Goal: Register for event/course

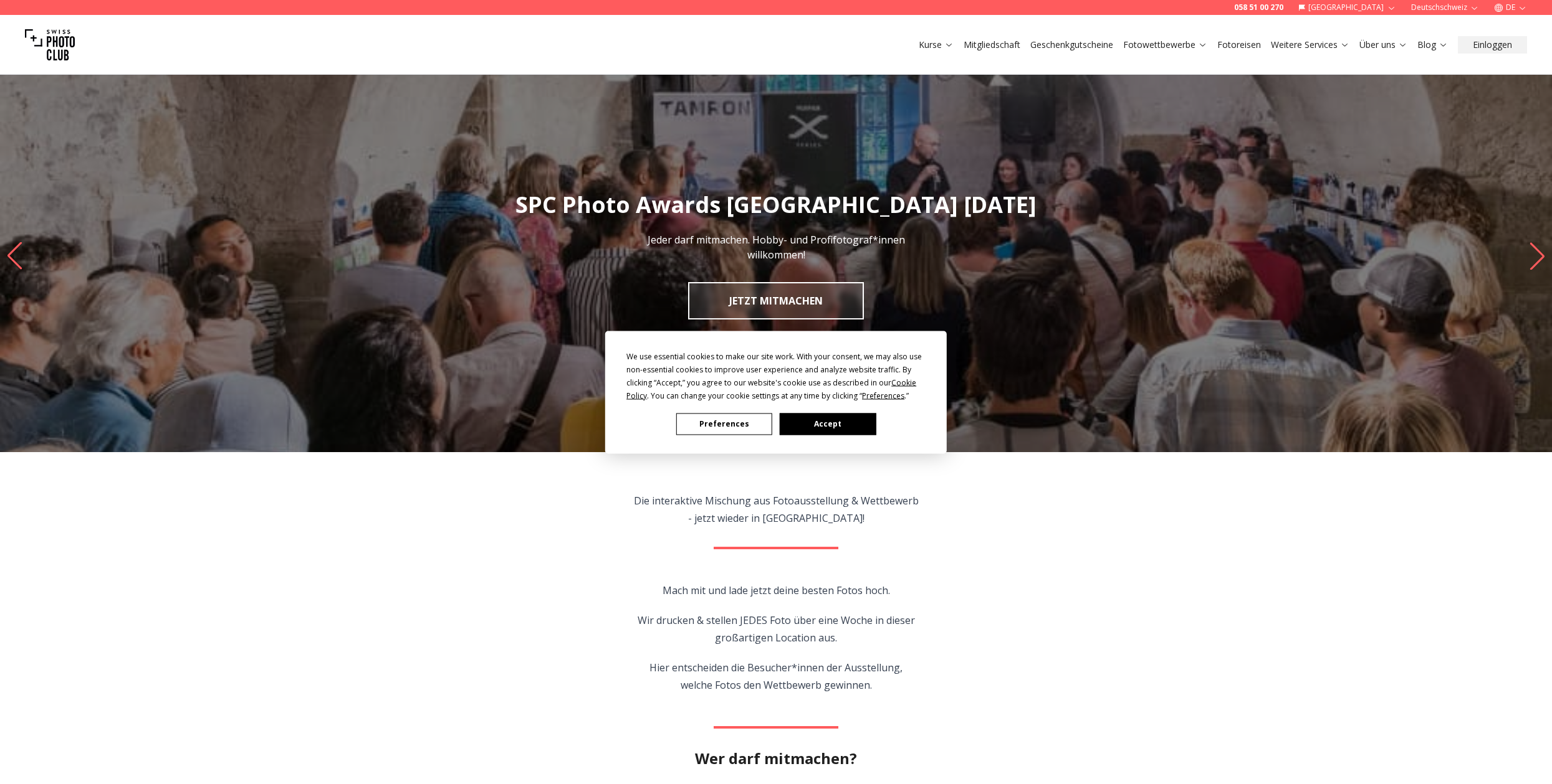
click at [731, 425] on button "Preferences" at bounding box center [723, 424] width 96 height 22
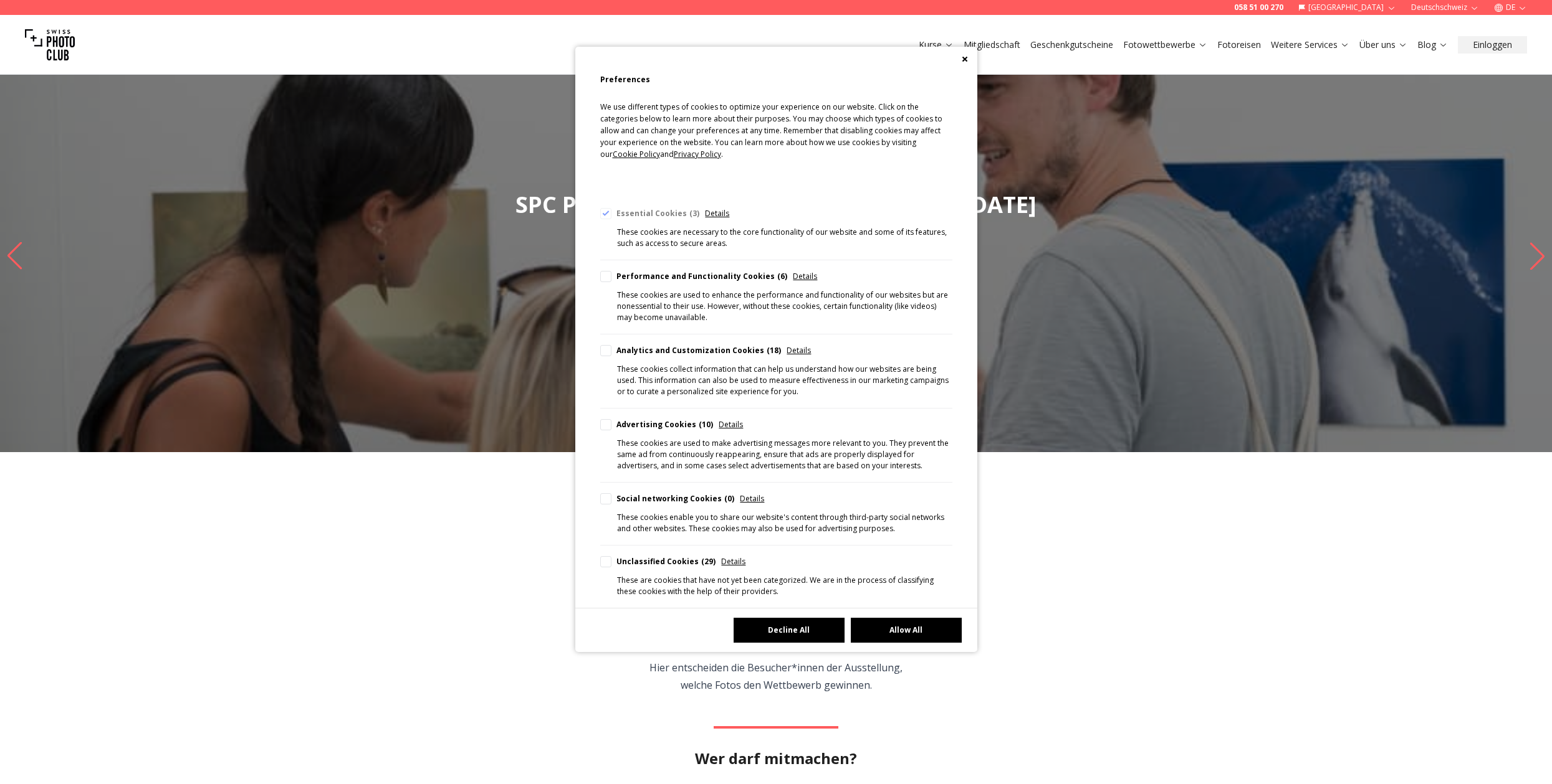
click at [805, 633] on button "Decline All" at bounding box center [788, 630] width 111 height 25
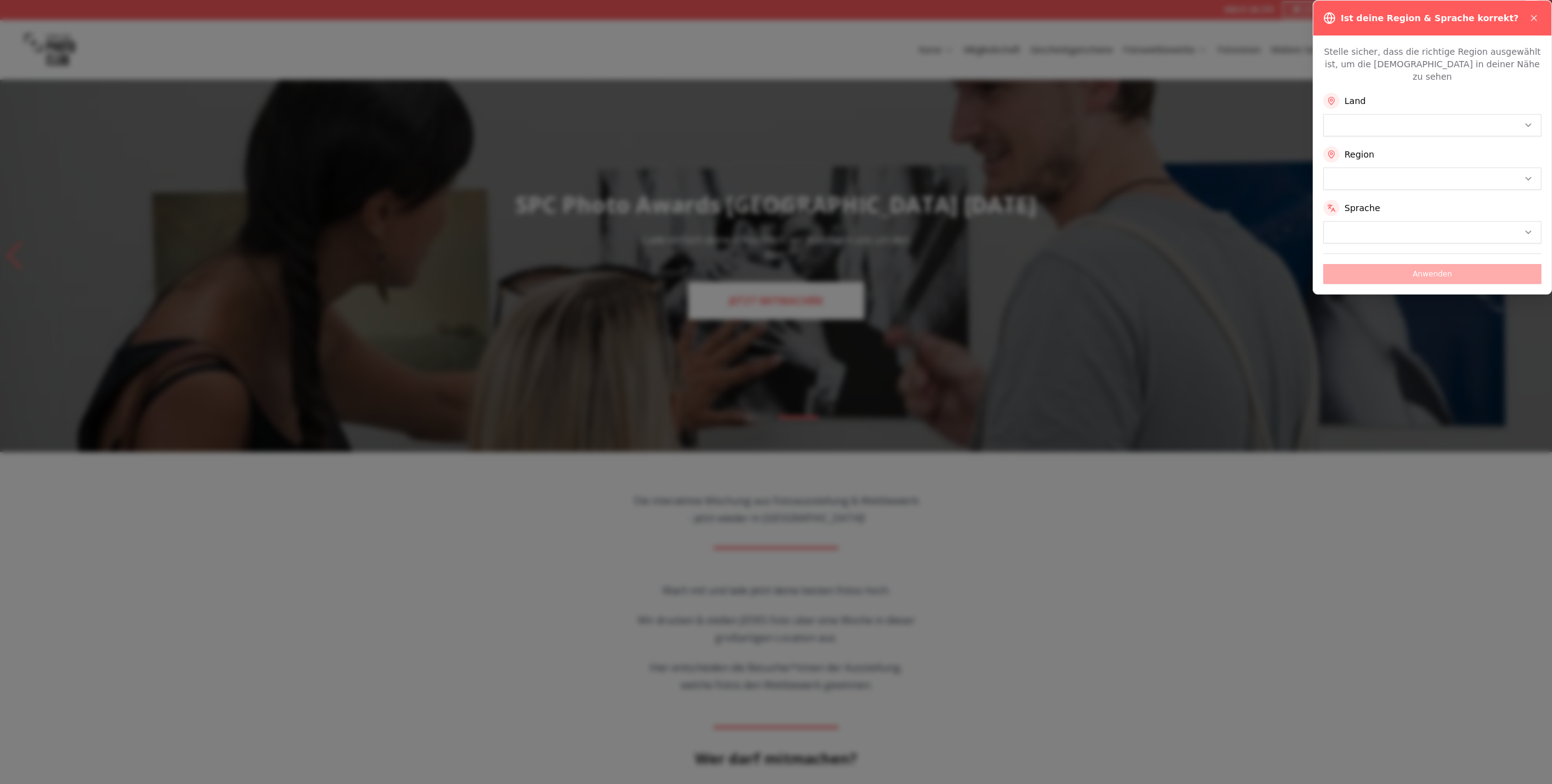
click at [775, 306] on div at bounding box center [776, 392] width 1552 height 784
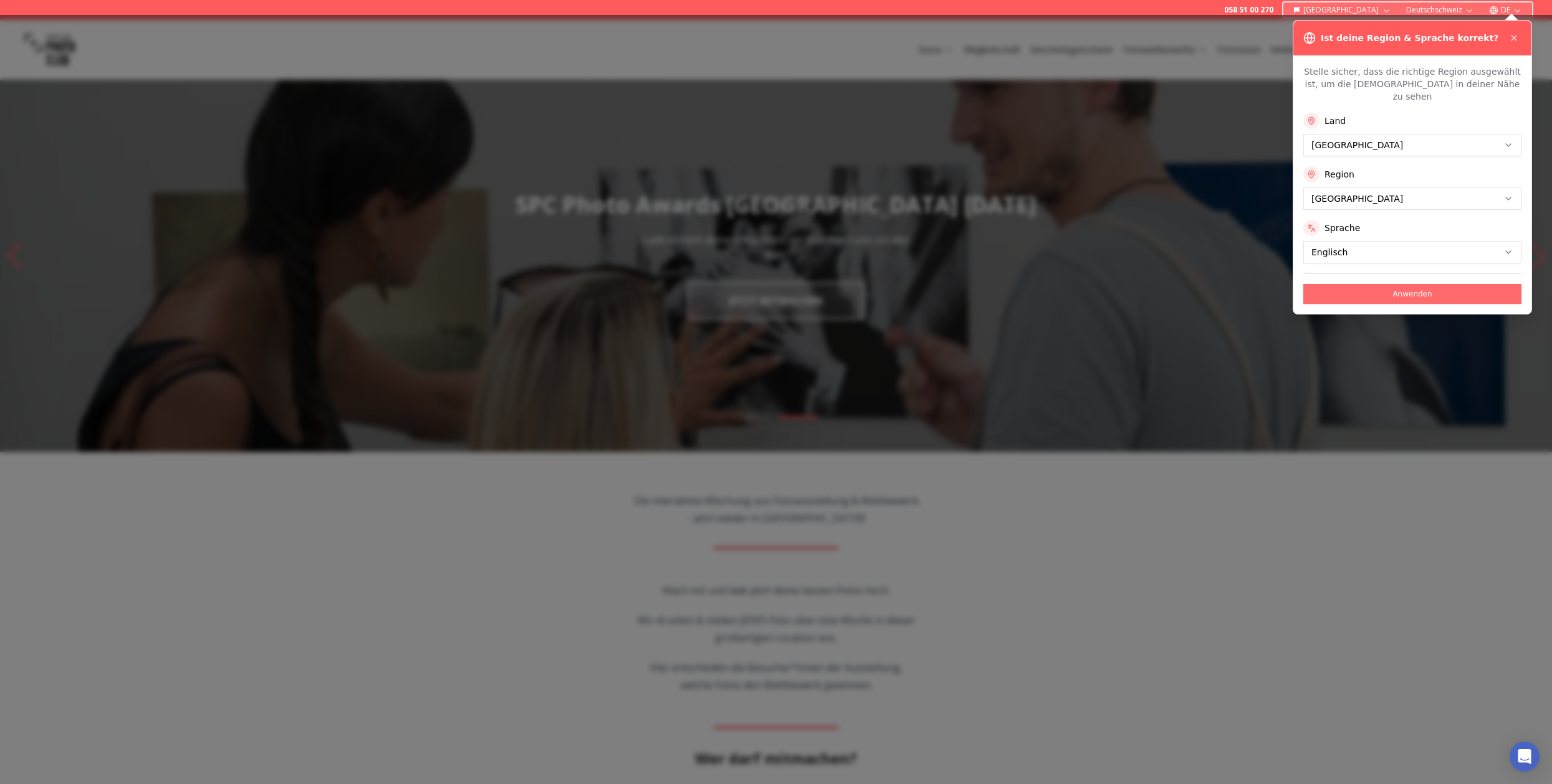
click at [1373, 287] on button "Anwenden" at bounding box center [1412, 294] width 218 height 20
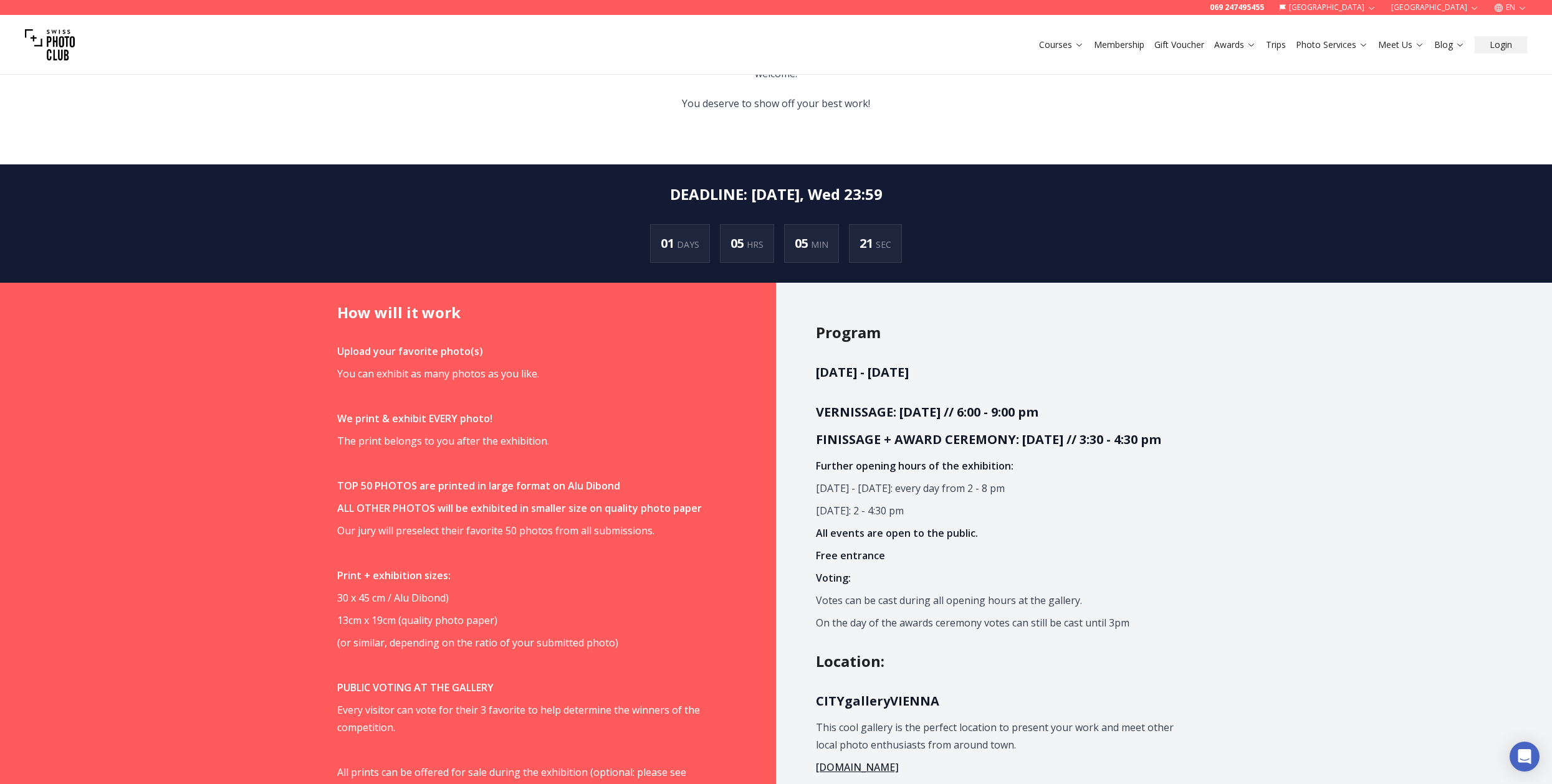
scroll to position [835, 0]
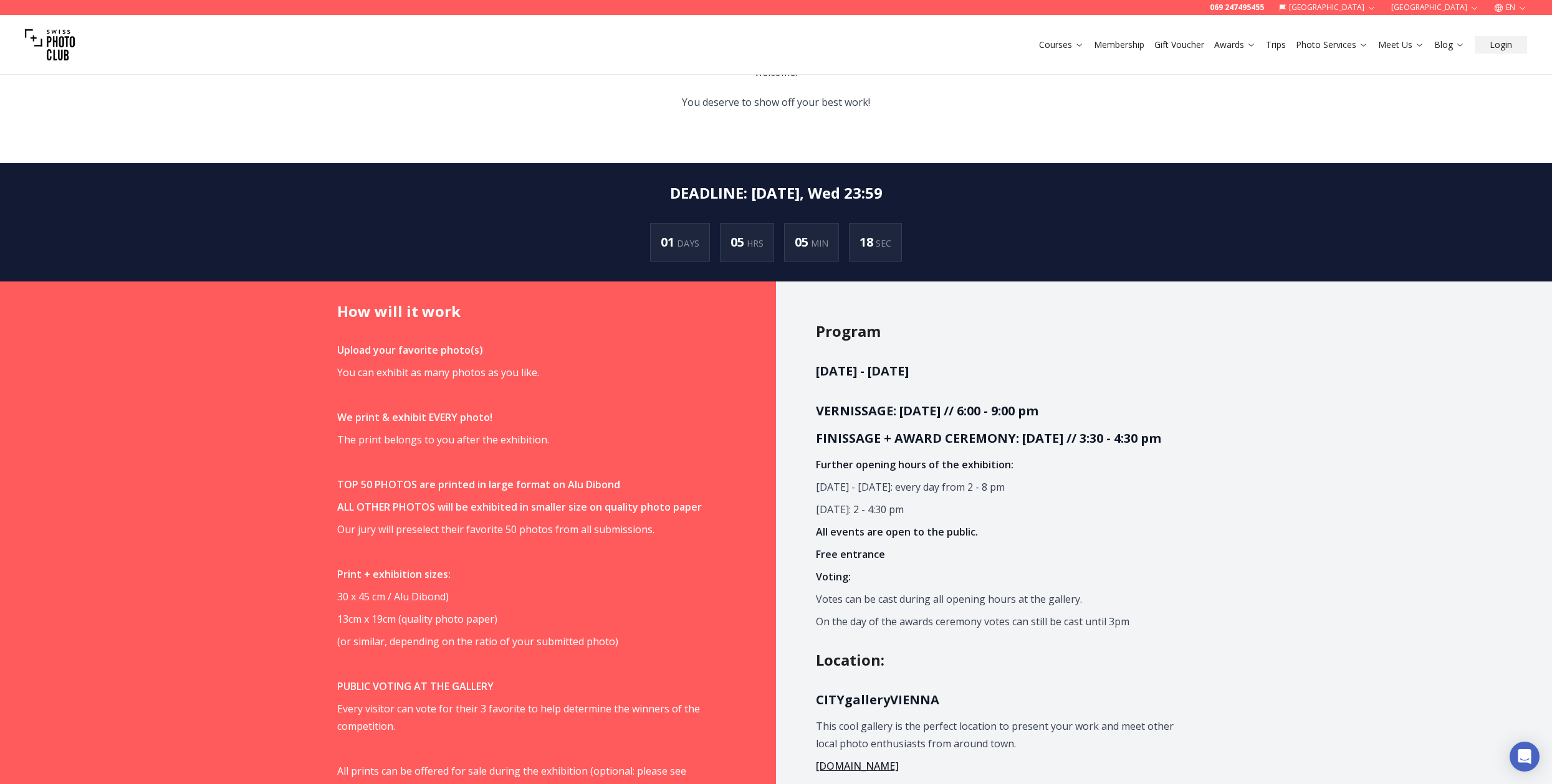
click at [984, 514] on p "[DATE]: 2 - 4:30 pm" at bounding box center [998, 510] width 364 height 17
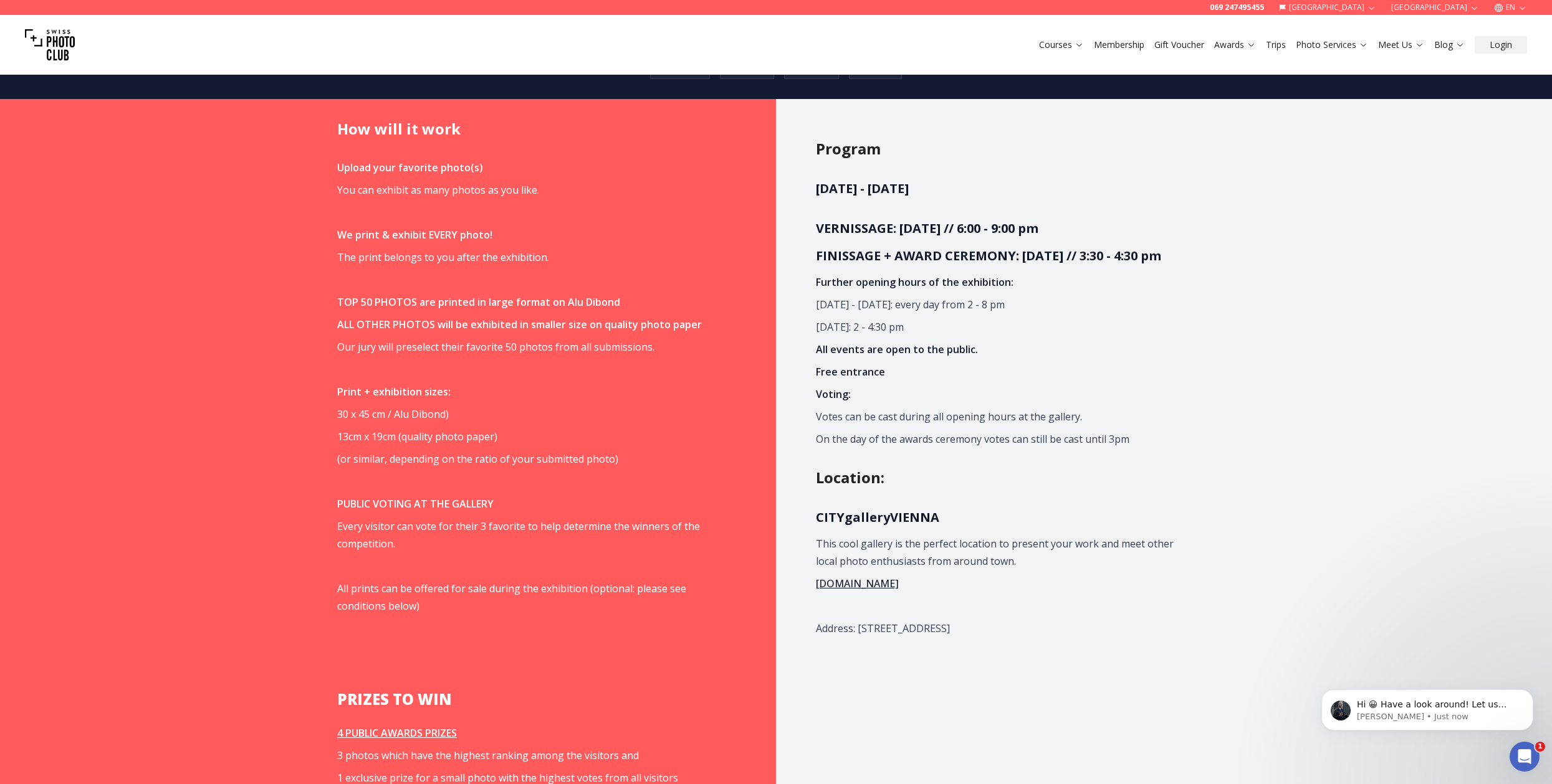
scroll to position [0, 0]
click at [1032, 502] on div "Location : CITYgalleryVIENNA This cool gallery is the perfect location to prese…" at bounding box center [1015, 558] width 399 height 180
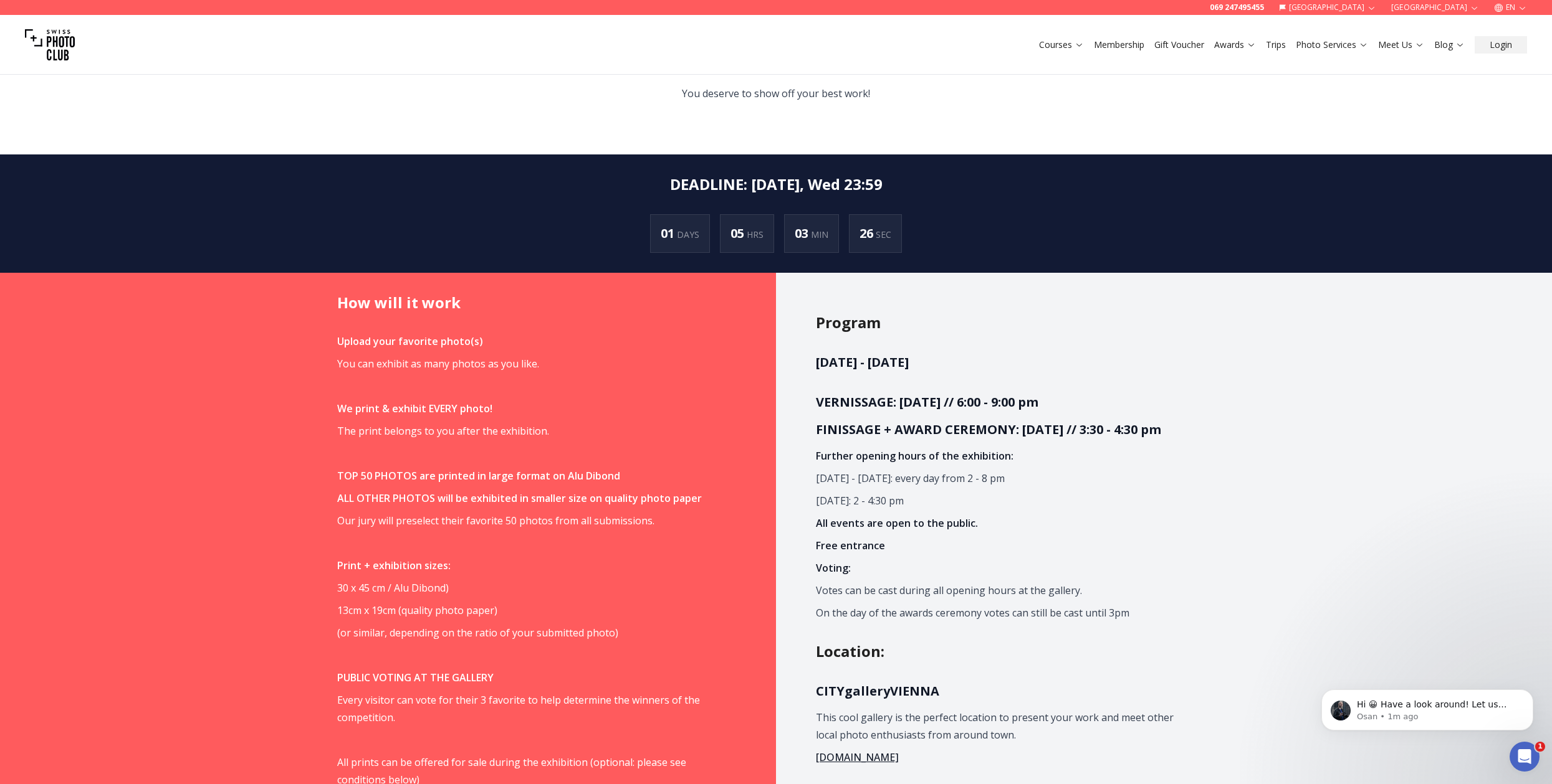
scroll to position [840, 0]
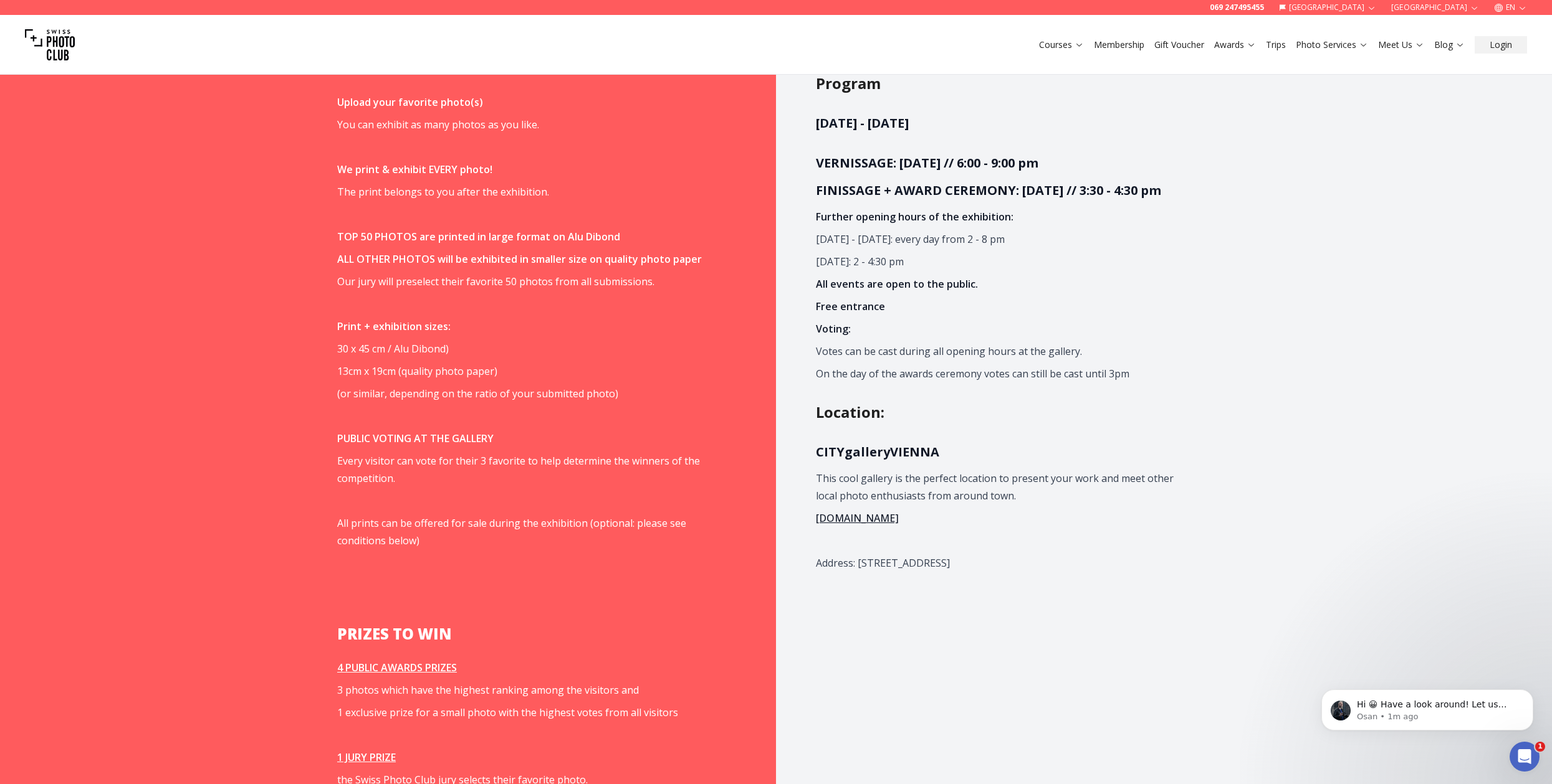
scroll to position [1127, 0]
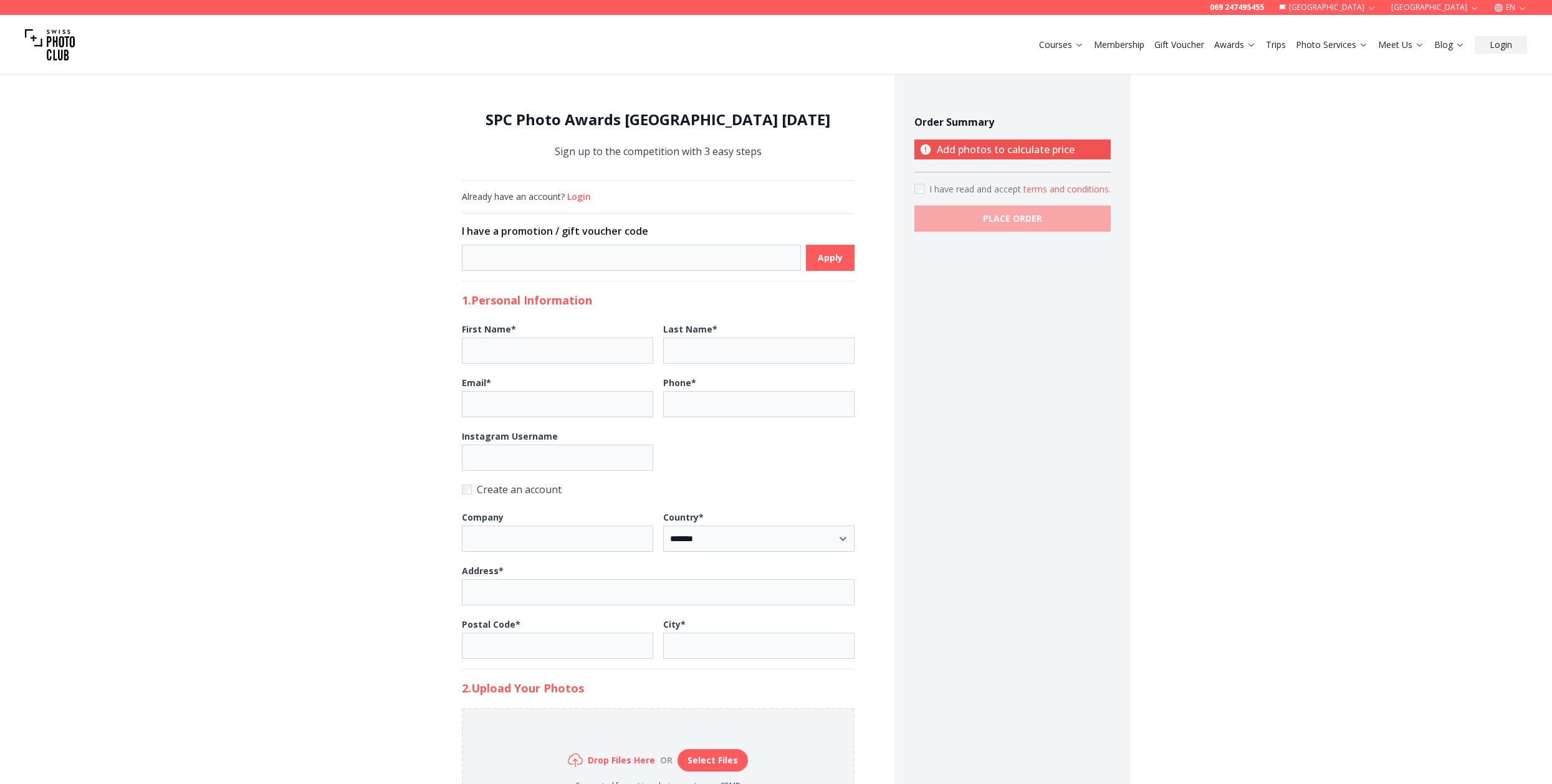
select select "*******"
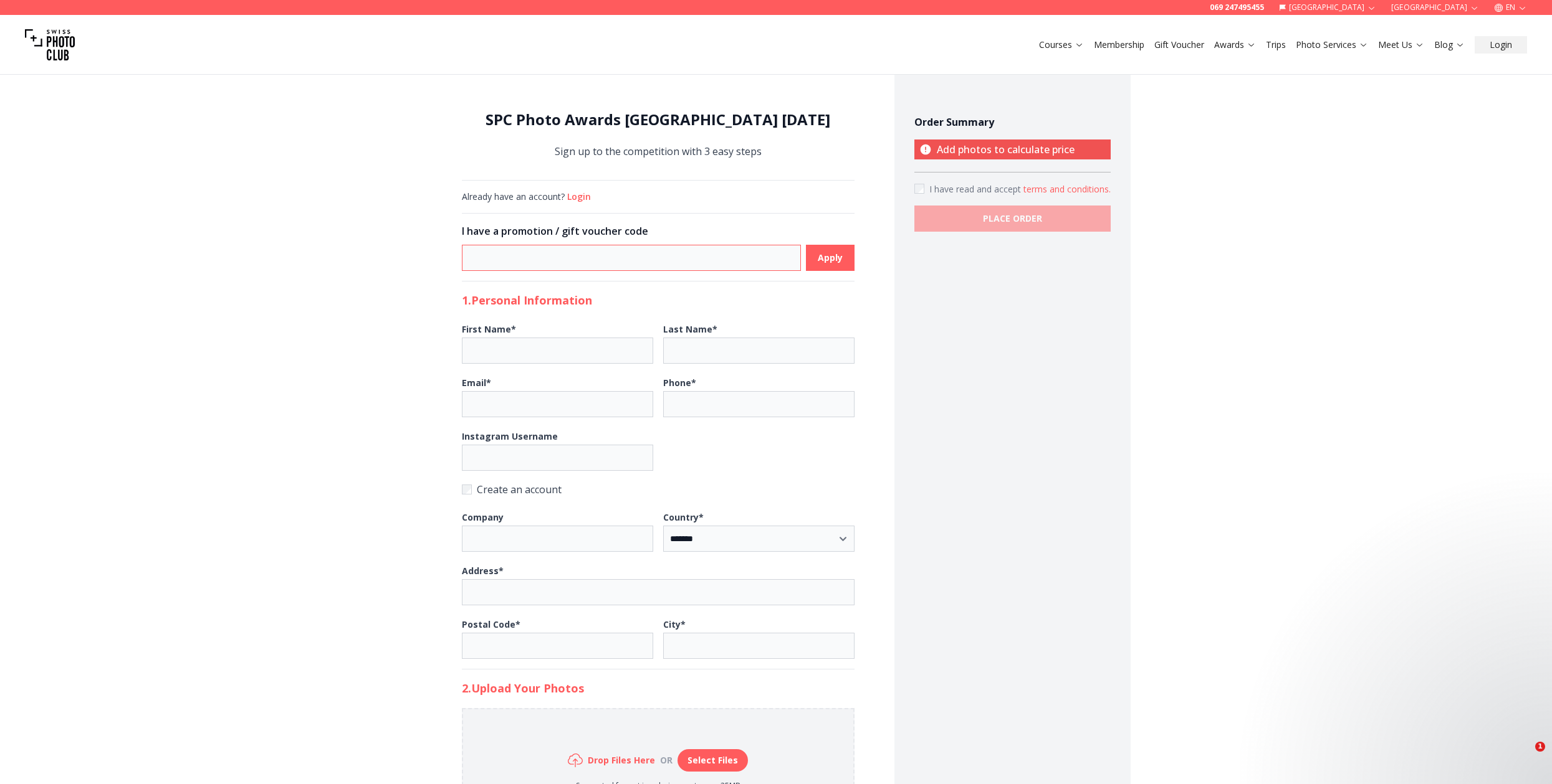
click at [686, 251] on input at bounding box center [631, 258] width 339 height 26
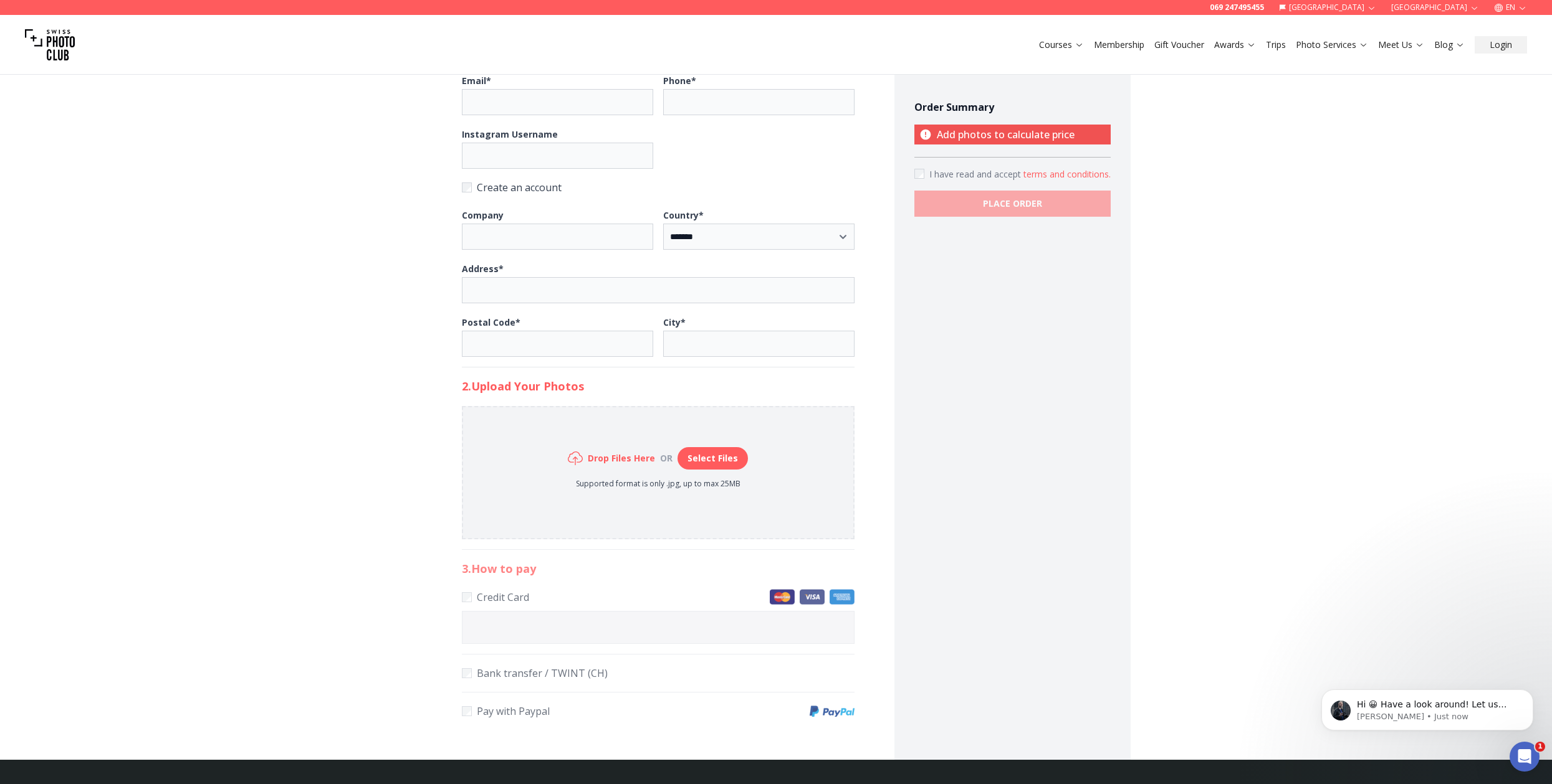
scroll to position [303, 0]
